Goal: Task Accomplishment & Management: Manage account settings

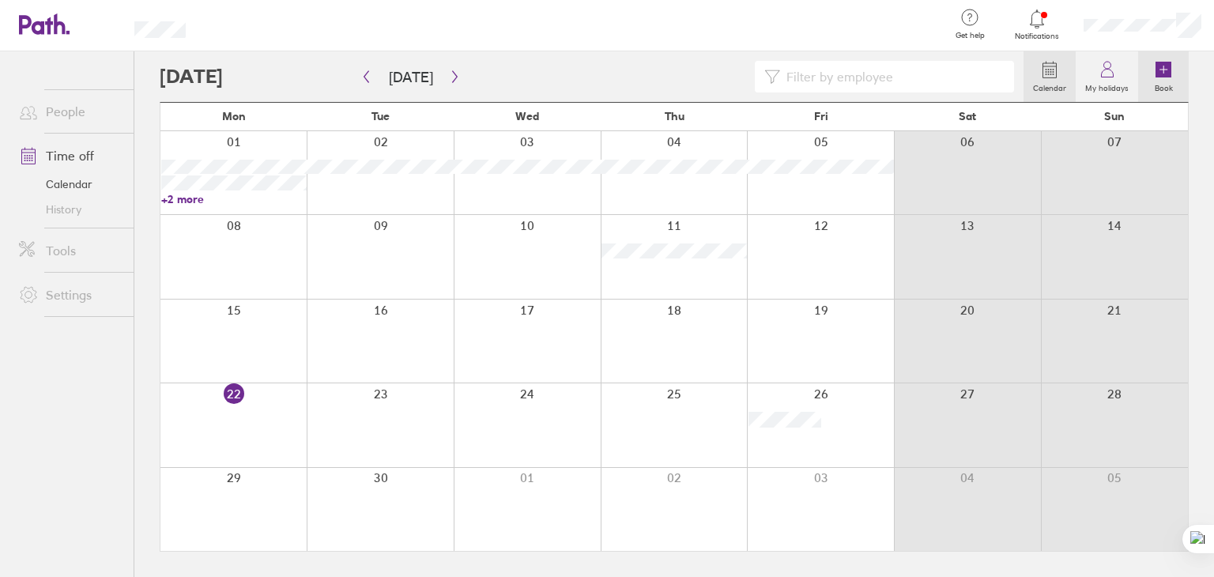
click at [1174, 71] on link "Book" at bounding box center [1163, 76] width 51 height 51
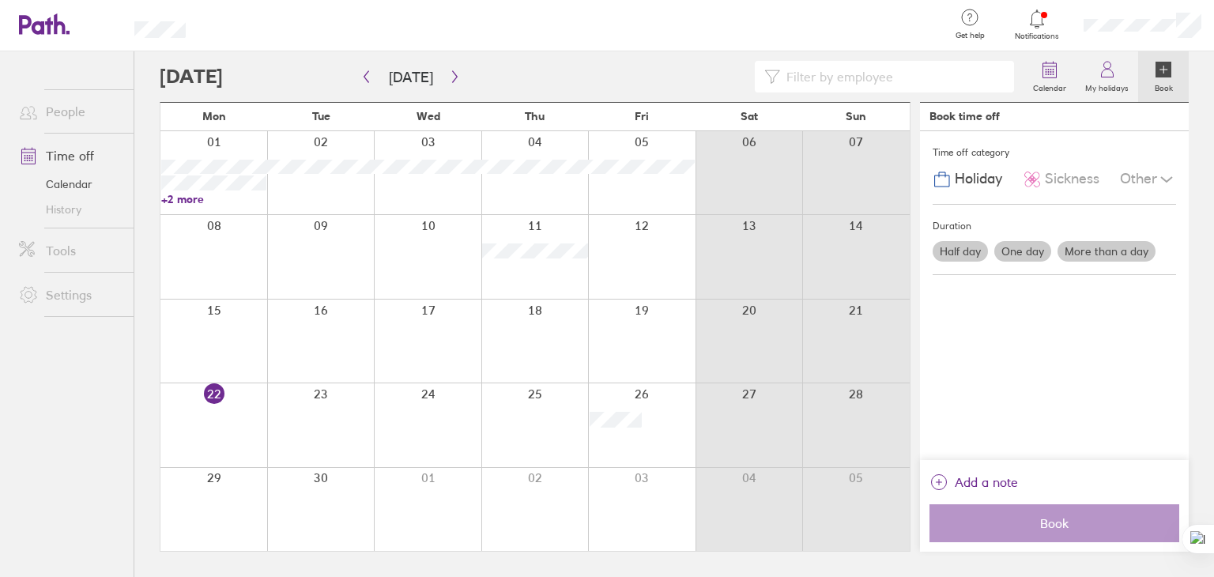
click at [1097, 249] on label "More than a day" at bounding box center [1106, 251] width 98 height 21
click at [0, 0] on input "More than a day" at bounding box center [0, 0] width 0 height 0
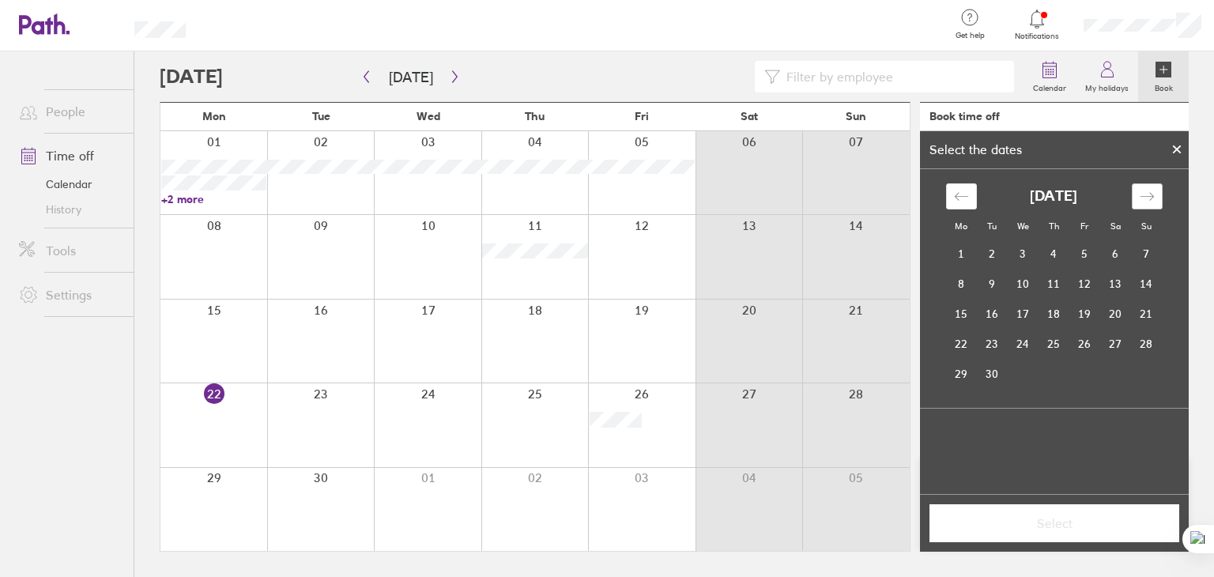
click at [1151, 190] on icon "Move forward to switch to the next month." at bounding box center [1146, 196] width 15 height 15
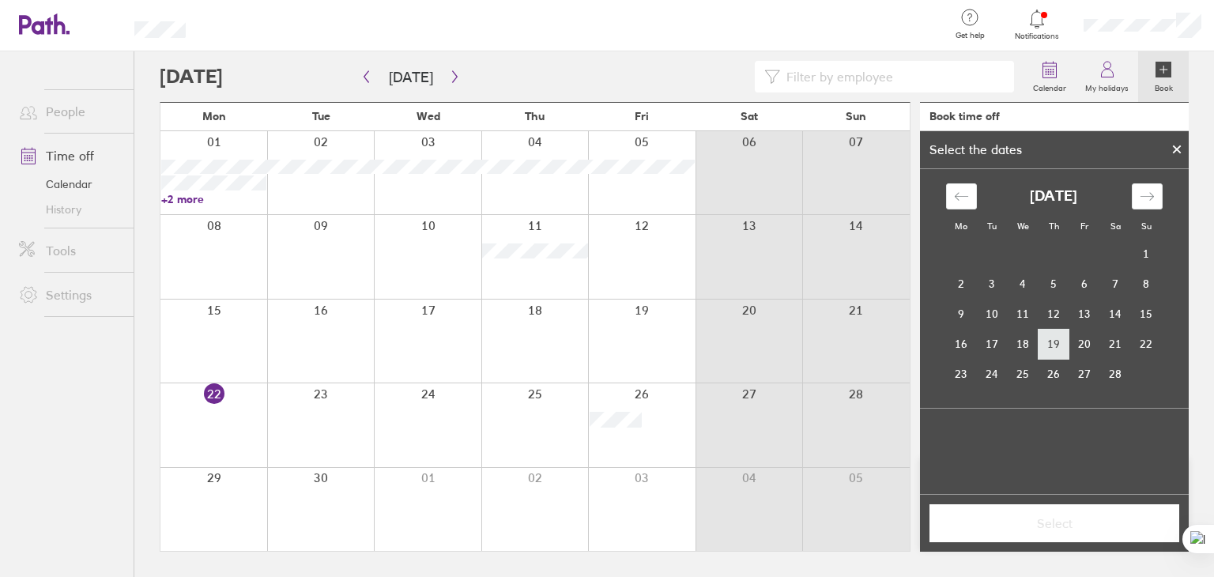
click at [1045, 344] on td "19" at bounding box center [1053, 344] width 31 height 30
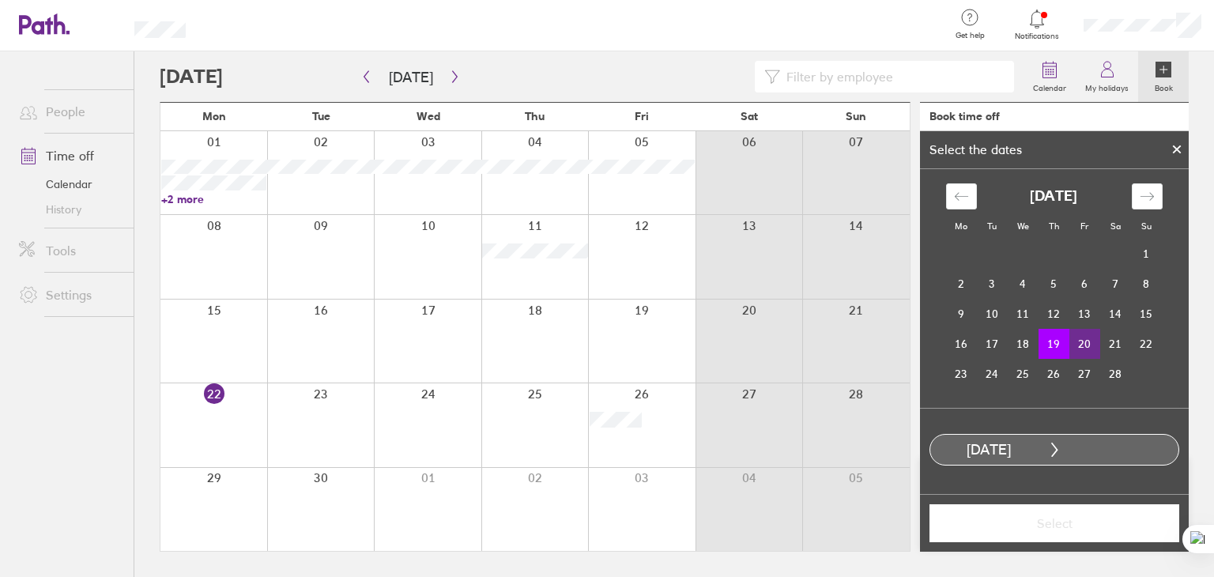
click at [1080, 344] on td "20" at bounding box center [1084, 344] width 31 height 30
click at [1034, 516] on span "Select" at bounding box center [1054, 523] width 228 height 14
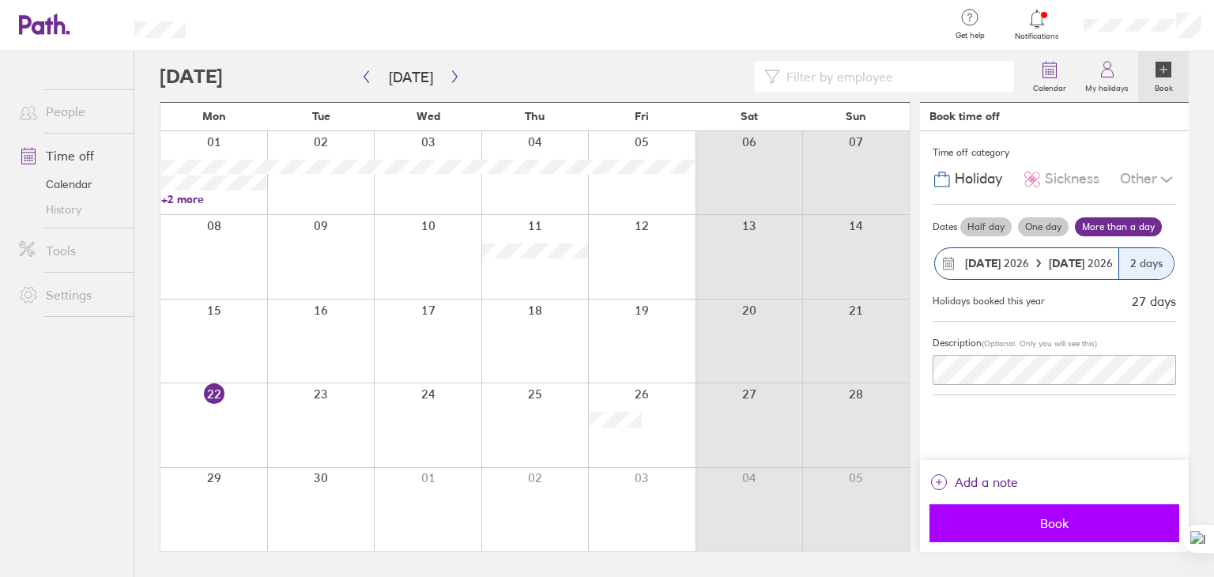
click at [1019, 522] on span "Book" at bounding box center [1054, 523] width 228 height 14
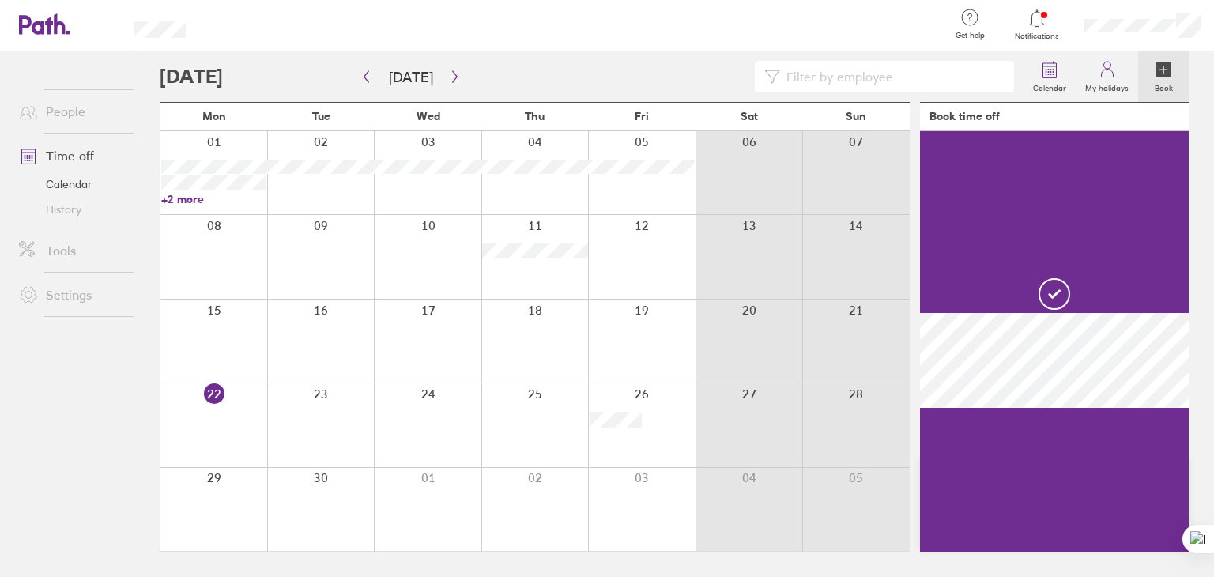
click at [1168, 77] on icon at bounding box center [1163, 69] width 19 height 19
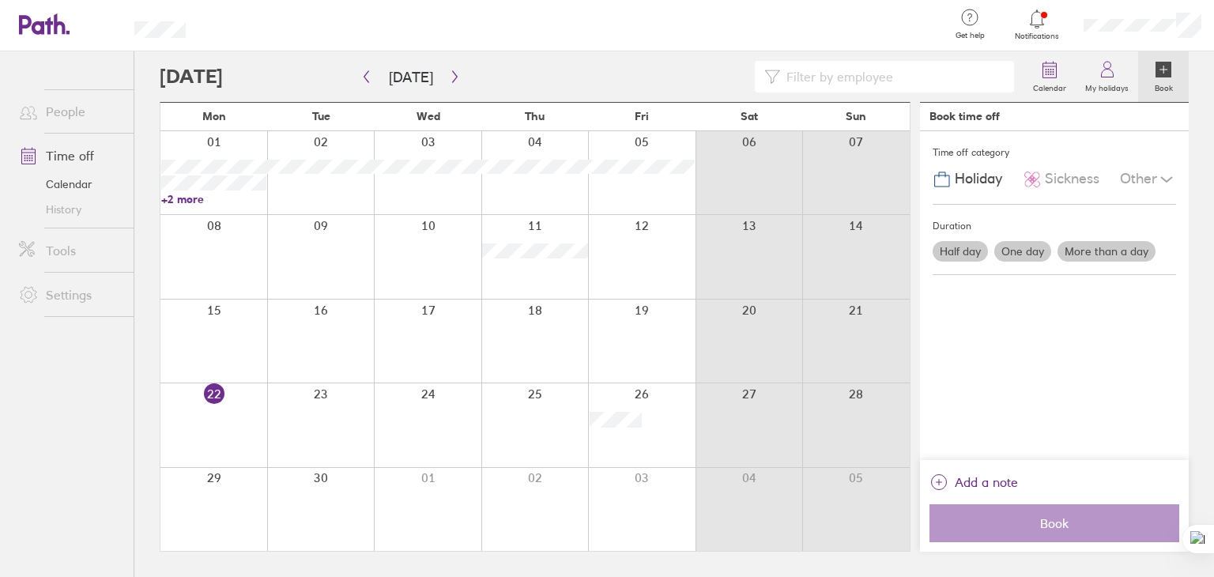
click at [1113, 248] on label "More than a day" at bounding box center [1106, 251] width 98 height 21
click at [0, 0] on input "More than a day" at bounding box center [0, 0] width 0 height 0
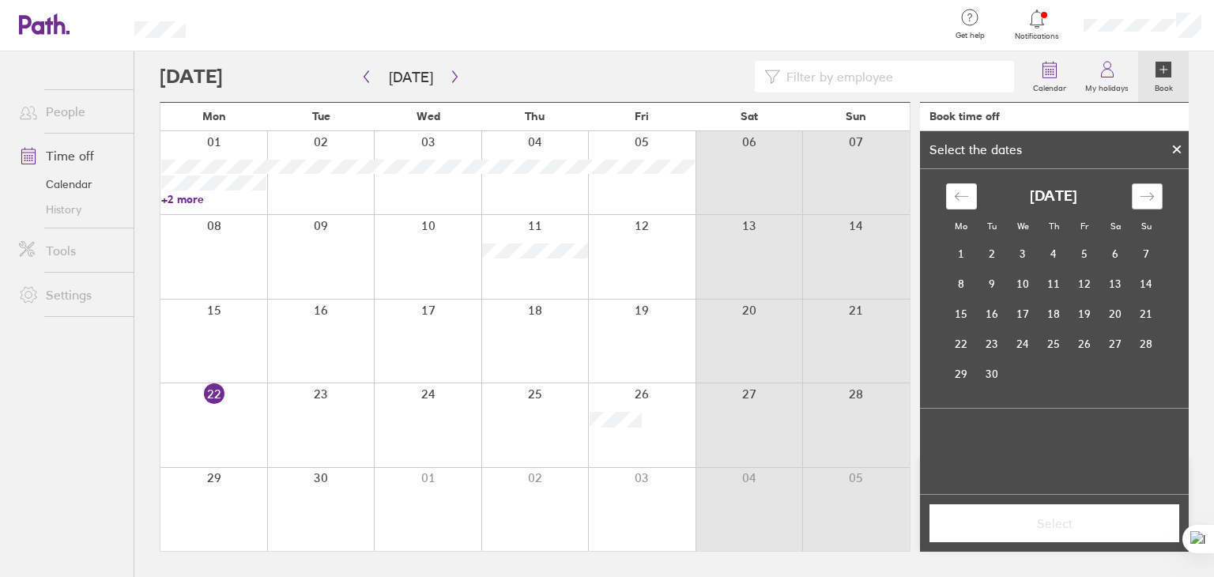
click at [1151, 196] on icon "Move forward to switch to the next month." at bounding box center [1145, 196] width 13 height 8
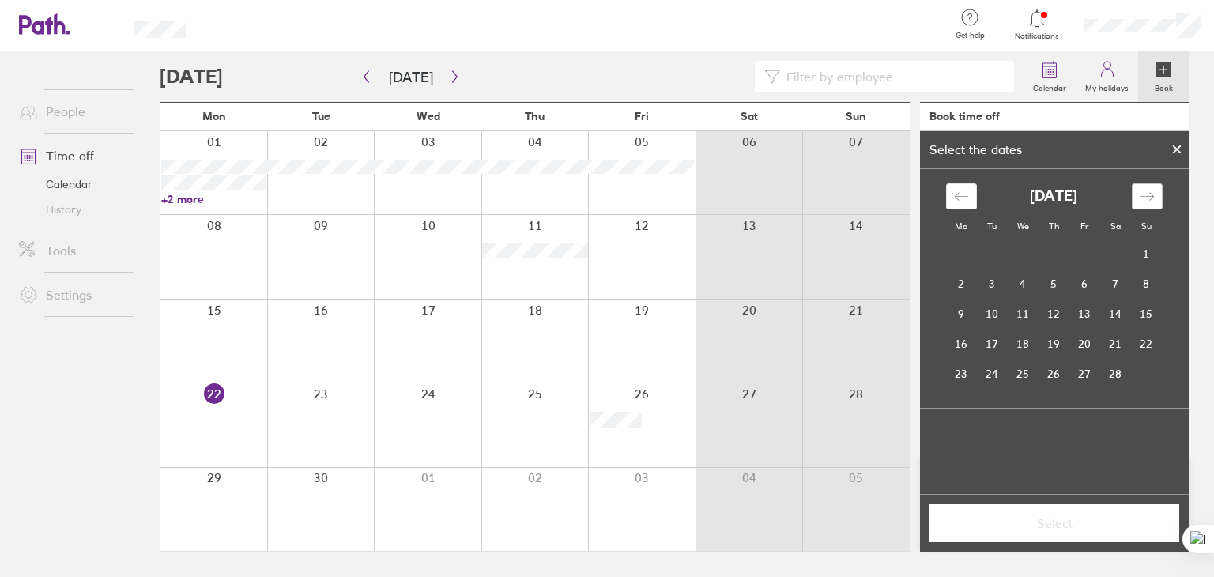
click at [1151, 196] on icon "Move forward to switch to the next month." at bounding box center [1145, 196] width 13 height 8
click at [989, 284] on td "7" at bounding box center [992, 284] width 31 height 30
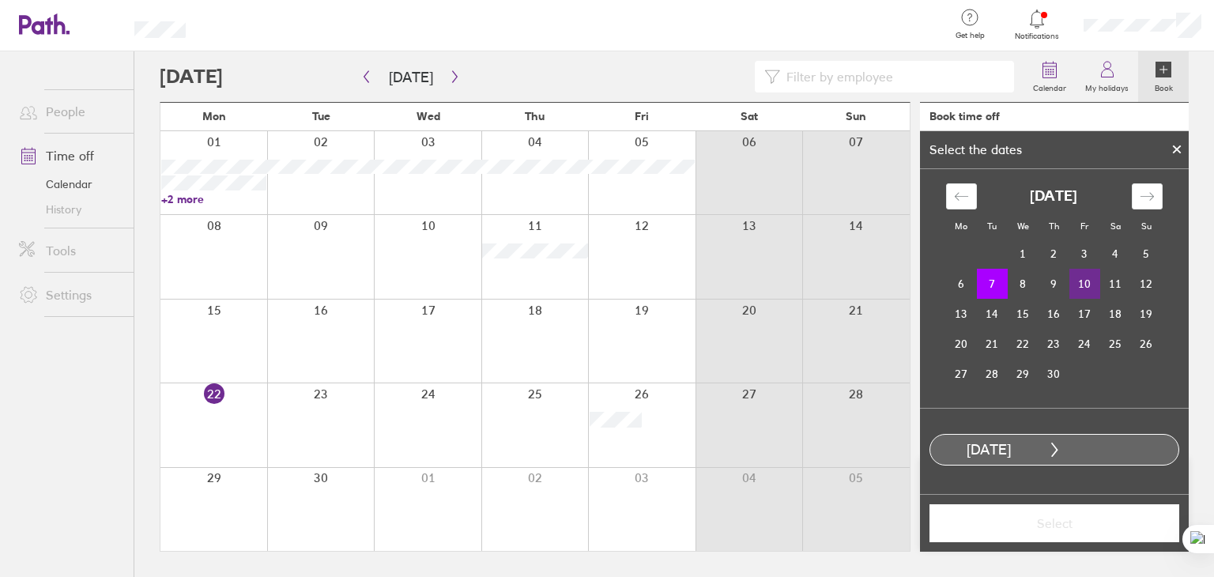
click at [1090, 283] on td "10" at bounding box center [1084, 284] width 31 height 30
click at [1036, 535] on button "Select" at bounding box center [1054, 523] width 250 height 38
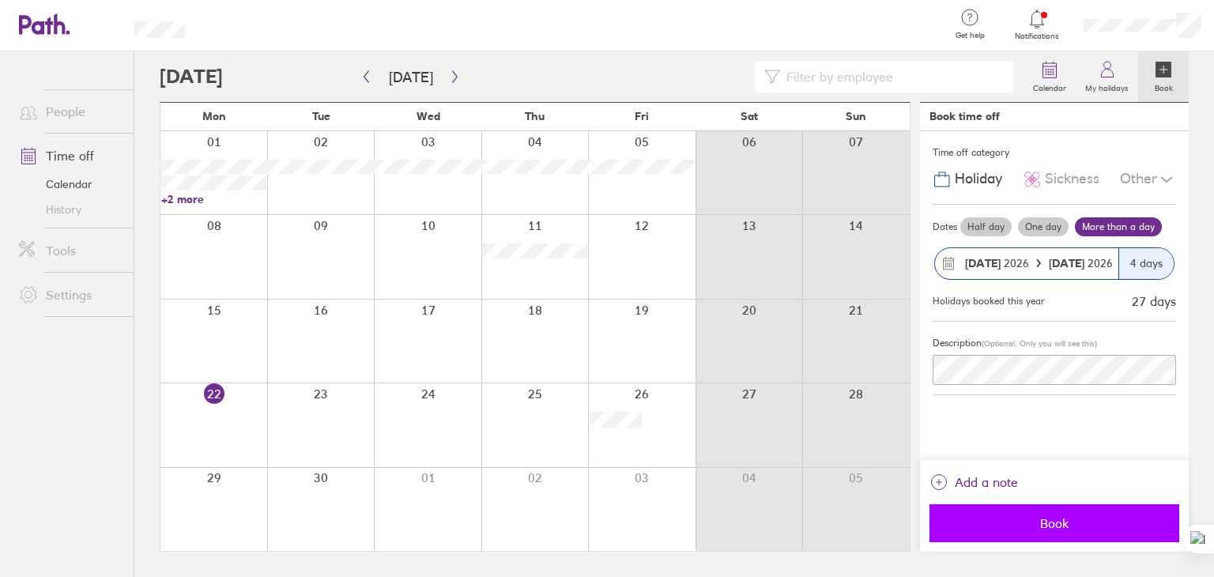
click at [1053, 525] on span "Book" at bounding box center [1054, 523] width 228 height 14
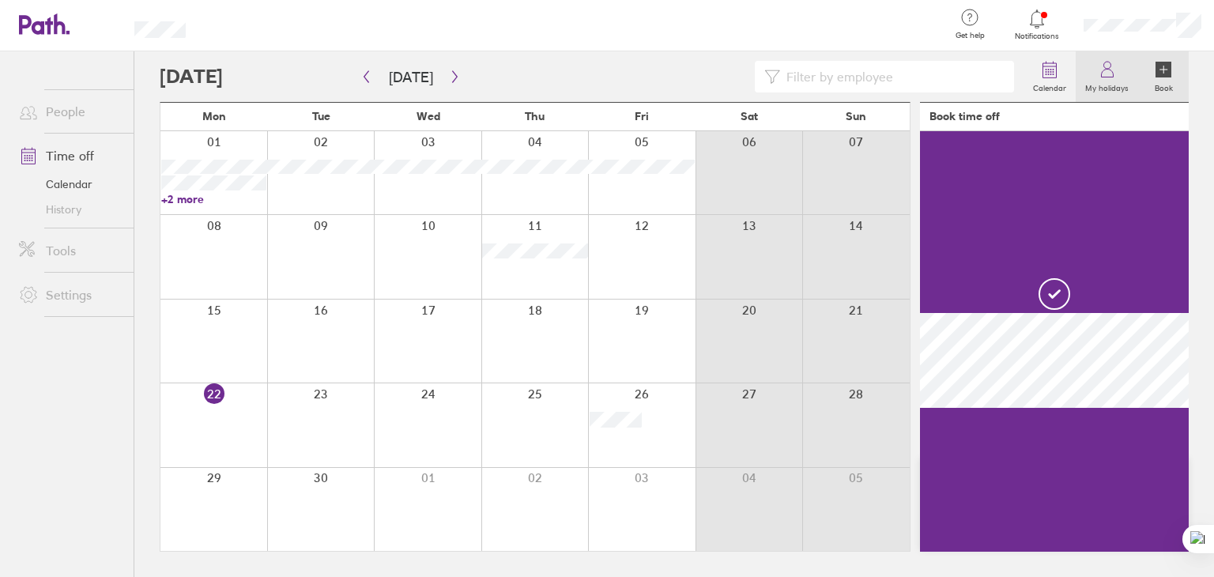
click at [1112, 74] on icon at bounding box center [1107, 69] width 19 height 19
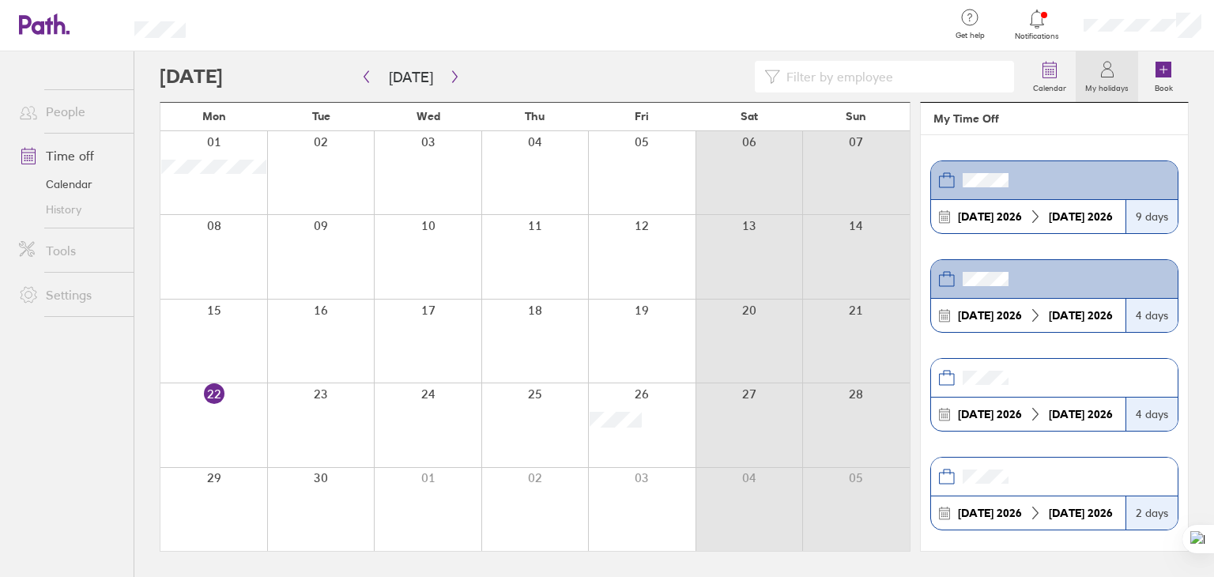
click at [68, 111] on link "People" at bounding box center [69, 112] width 127 height 32
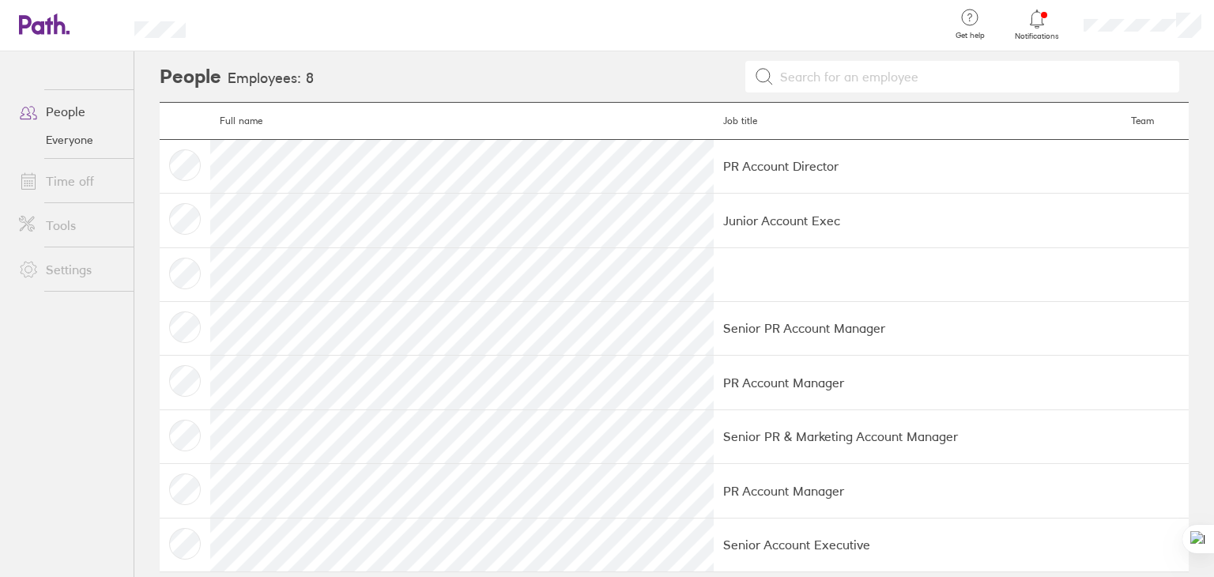
click at [78, 144] on link "Everyone" at bounding box center [69, 139] width 127 height 25
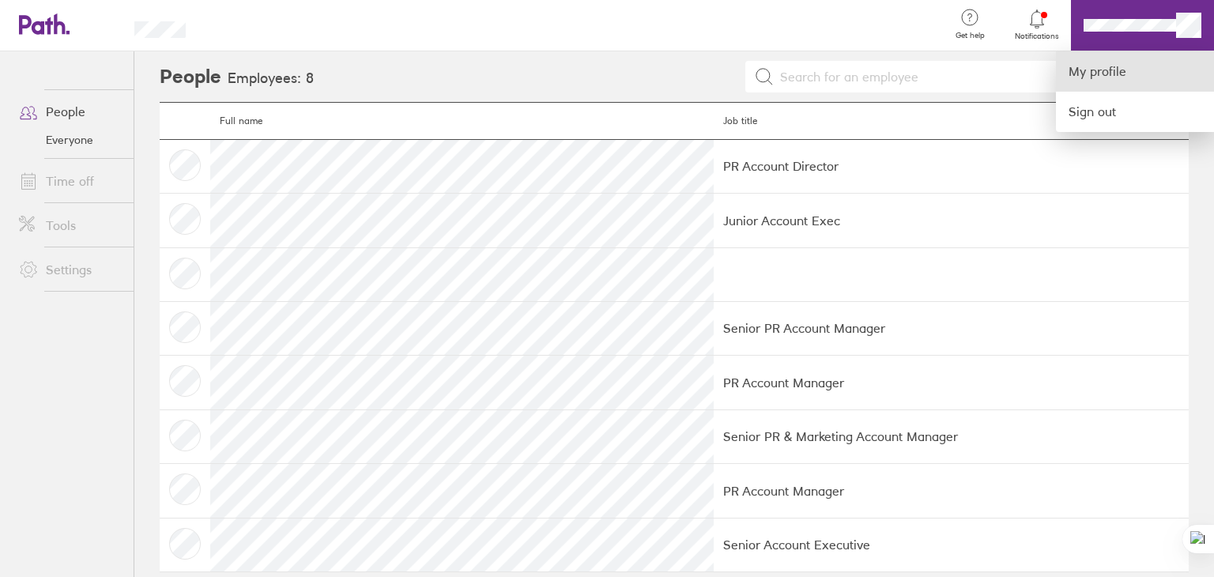
click at [1102, 71] on link "My profile" at bounding box center [1135, 71] width 158 height 40
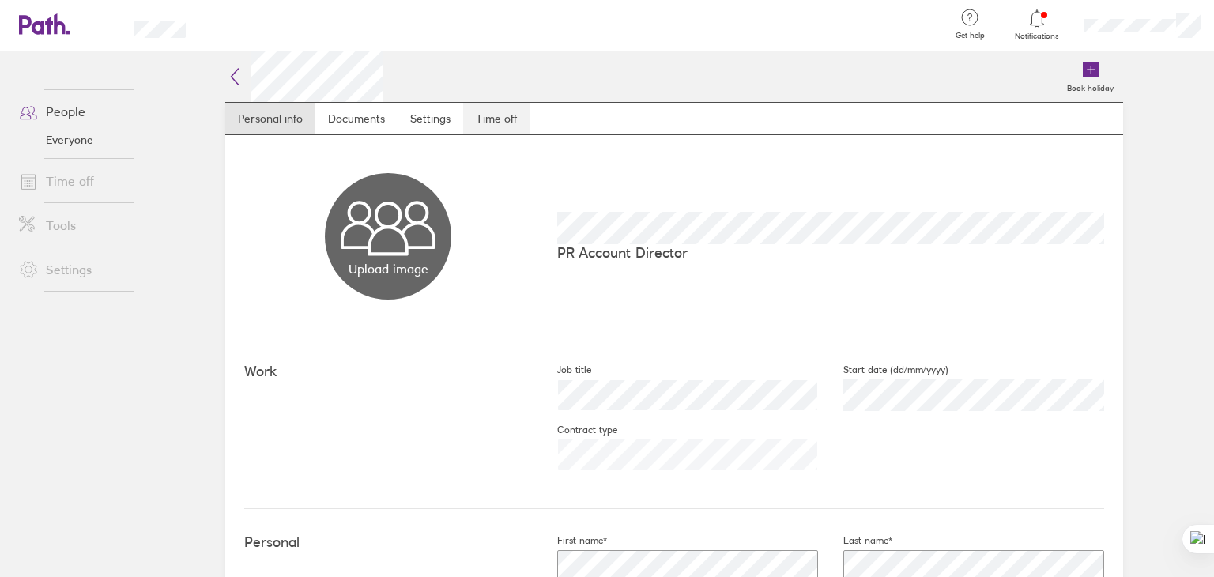
click at [499, 115] on link "Time off" at bounding box center [496, 119] width 66 height 32
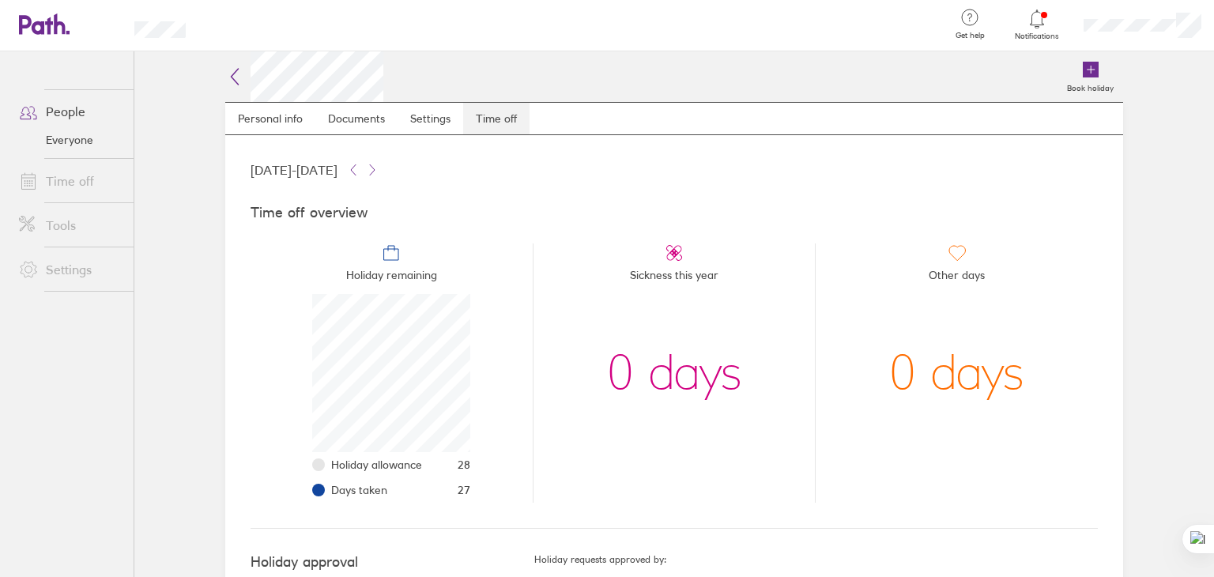
scroll to position [158, 158]
click at [378, 167] on icon at bounding box center [372, 170] width 13 height 13
